Goal: Information Seeking & Learning: Learn about a topic

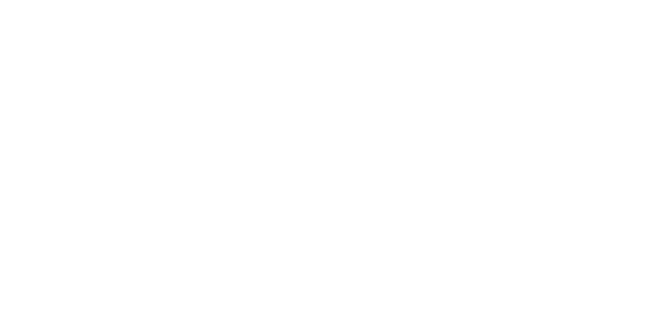
select select "**"
select select "*"
select select "****"
select select "**"
select select "*"
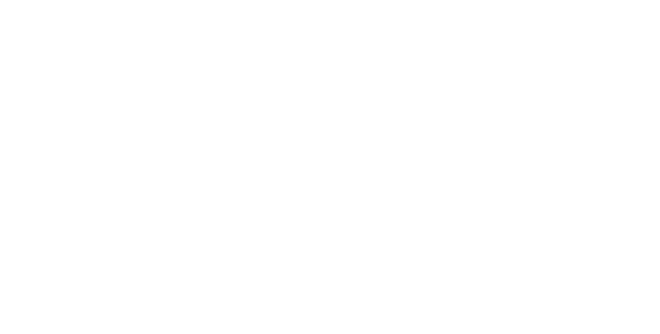
select select "****"
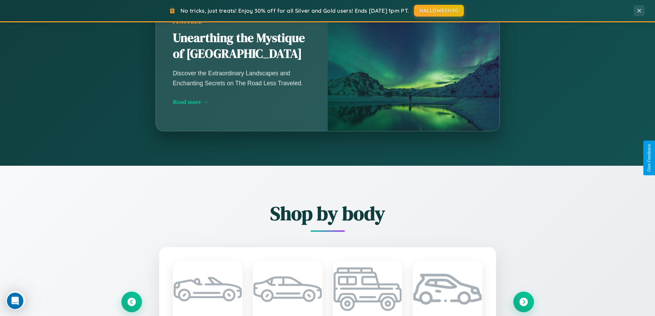
scroll to position [1323, 0]
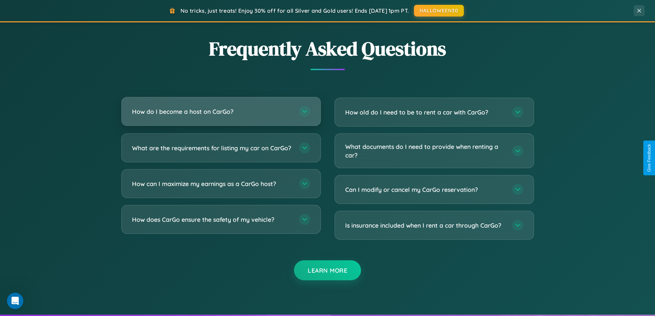
click at [221, 111] on h3 "How do I become a host on CarGo?" at bounding box center [212, 111] width 160 height 9
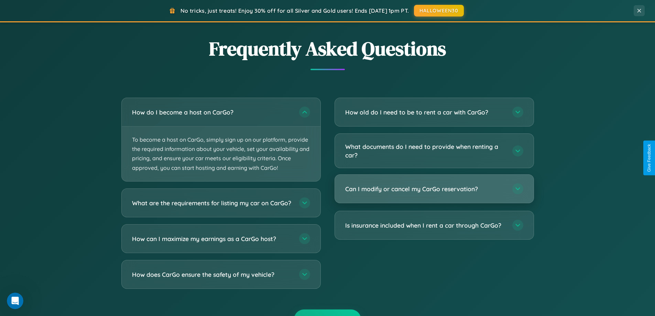
click at [434, 189] on h3 "Can I modify or cancel my CarGo reservation?" at bounding box center [425, 189] width 160 height 9
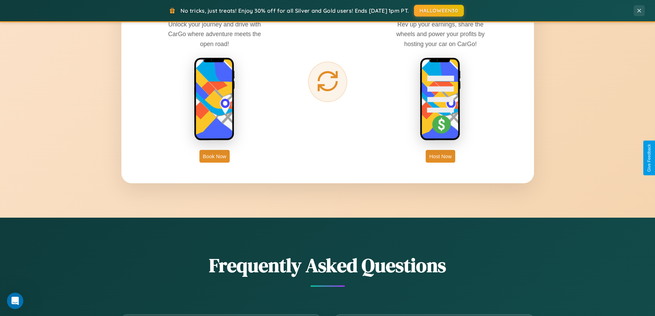
scroll to position [1105, 0]
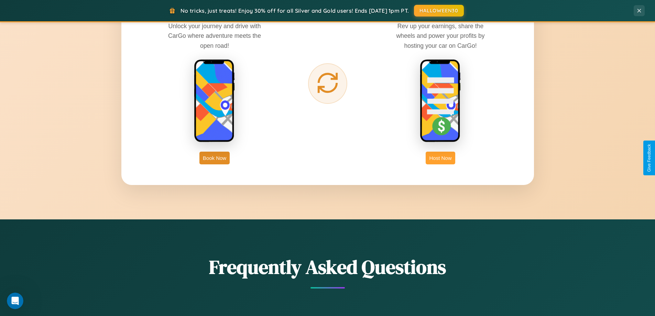
click at [441, 158] on button "Host Now" at bounding box center [440, 158] width 29 height 13
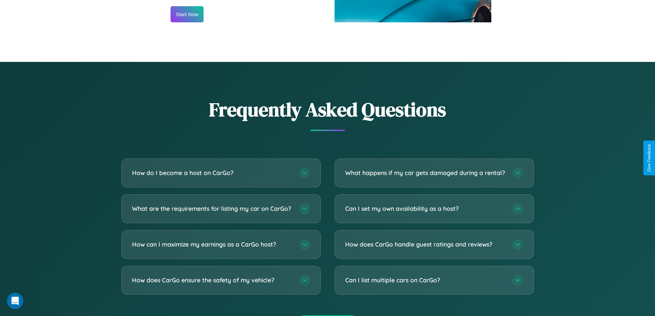
scroll to position [930, 0]
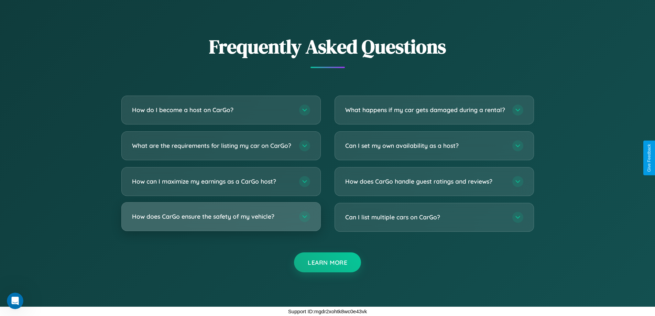
click at [221, 217] on h3 "How does CarGo ensure the safety of my vehicle?" at bounding box center [212, 216] width 160 height 9
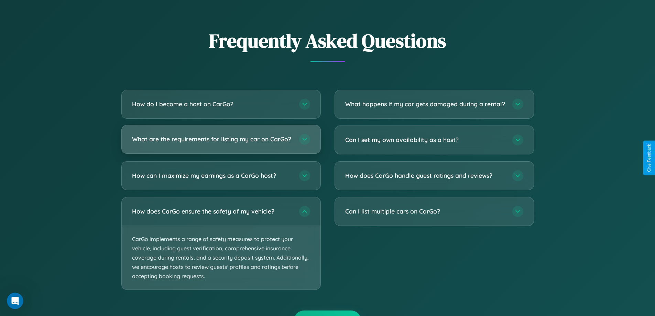
click at [221, 142] on h3 "What are the requirements for listing my car on CarGo?" at bounding box center [212, 139] width 160 height 9
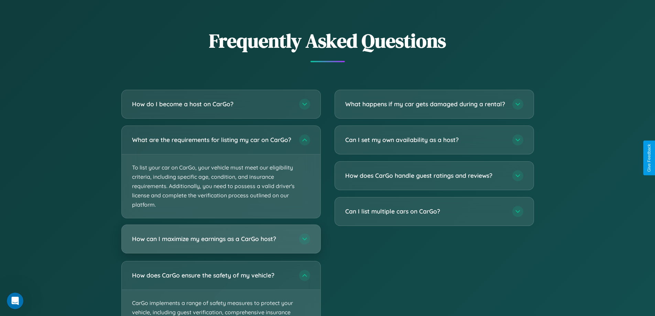
click at [221, 243] on h3 "How can I maximize my earnings as a CarGo host?" at bounding box center [212, 239] width 160 height 9
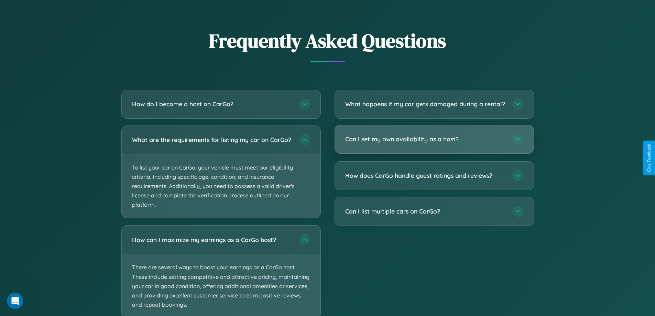
click at [434, 143] on h3 "Can I set my own availability as a host?" at bounding box center [425, 139] width 160 height 9
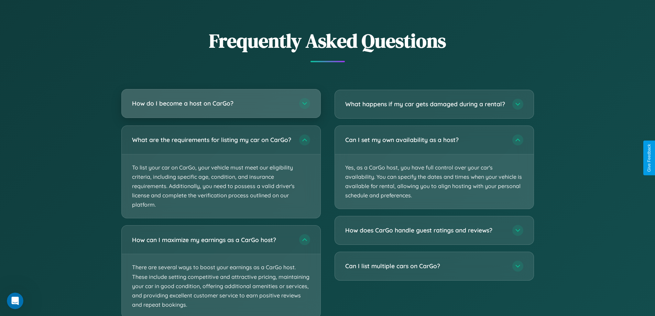
click at [221, 104] on h3 "How do I become a host on CarGo?" at bounding box center [212, 103] width 160 height 9
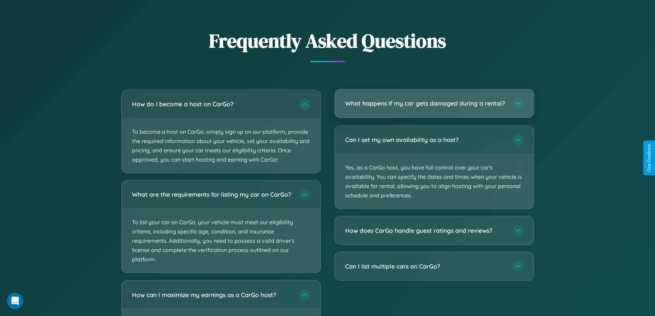
click at [434, 106] on h3 "What happens if my car gets damaged during a rental?" at bounding box center [425, 103] width 160 height 9
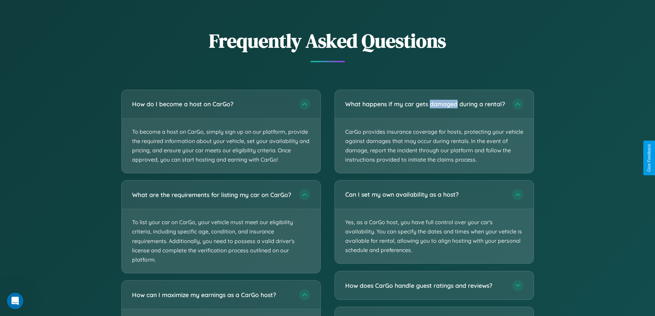
scroll to position [1093, 0]
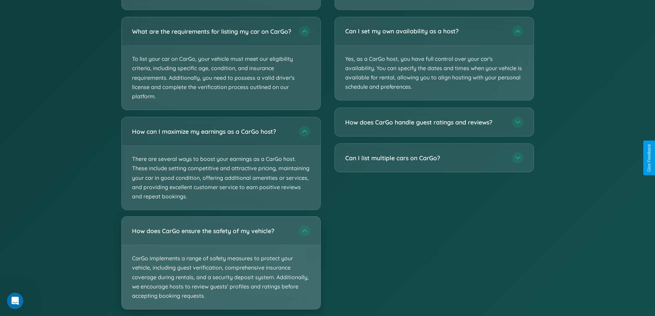
click at [221, 269] on p "CarGo implements a range of safety measures to protect your vehicle, including …" at bounding box center [221, 277] width 199 height 64
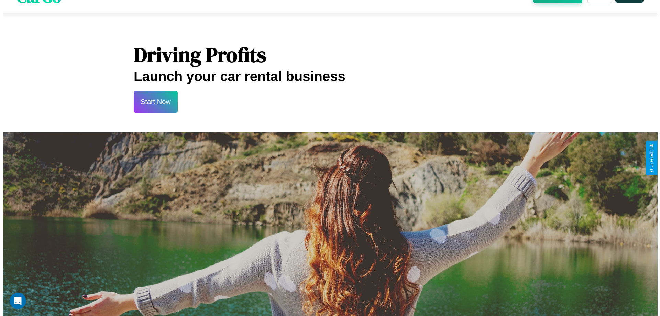
scroll to position [0, 0]
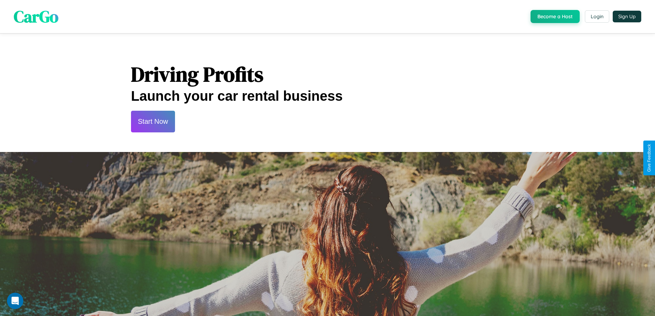
click at [153, 121] on button "Start Now" at bounding box center [153, 122] width 44 height 22
